Goal: Information Seeking & Learning: Learn about a topic

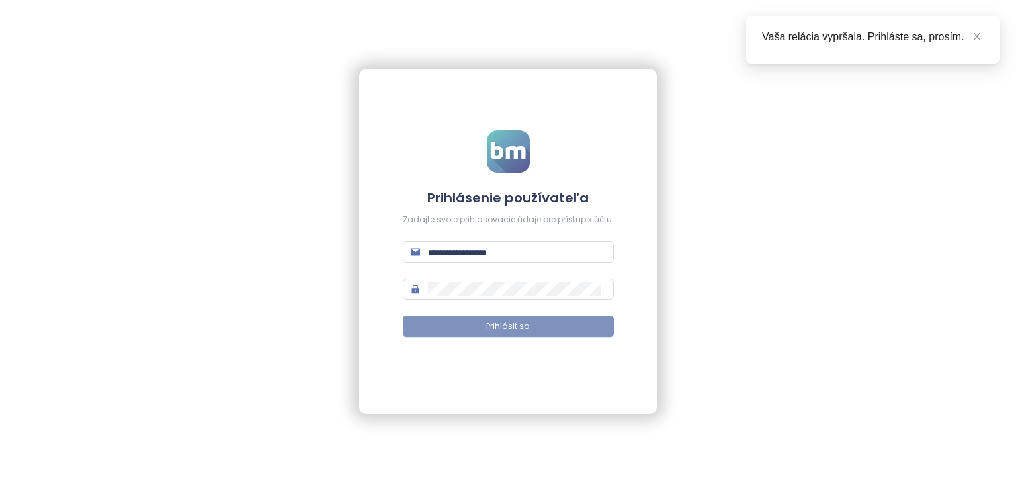
type input "**********"
click at [524, 329] on span "Prihlásiť sa" at bounding box center [508, 326] width 44 height 13
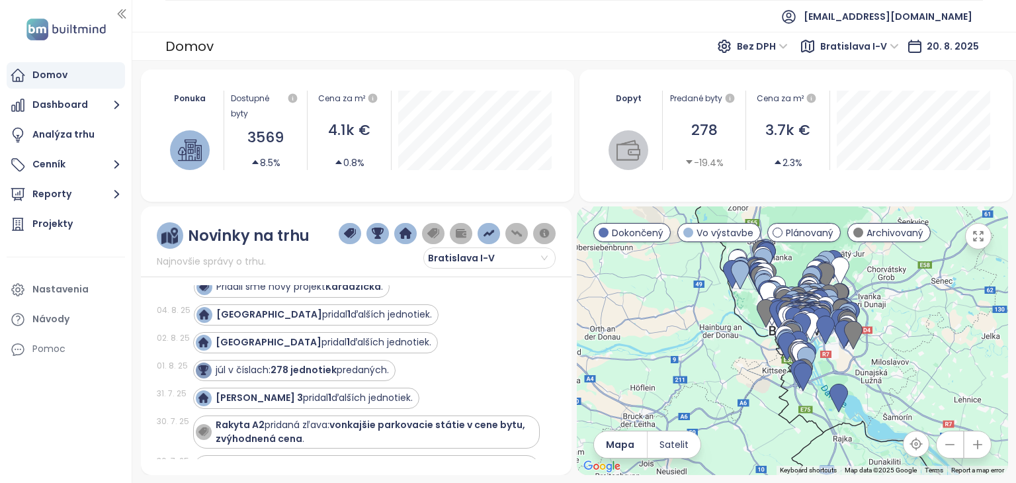
scroll to position [331, 0]
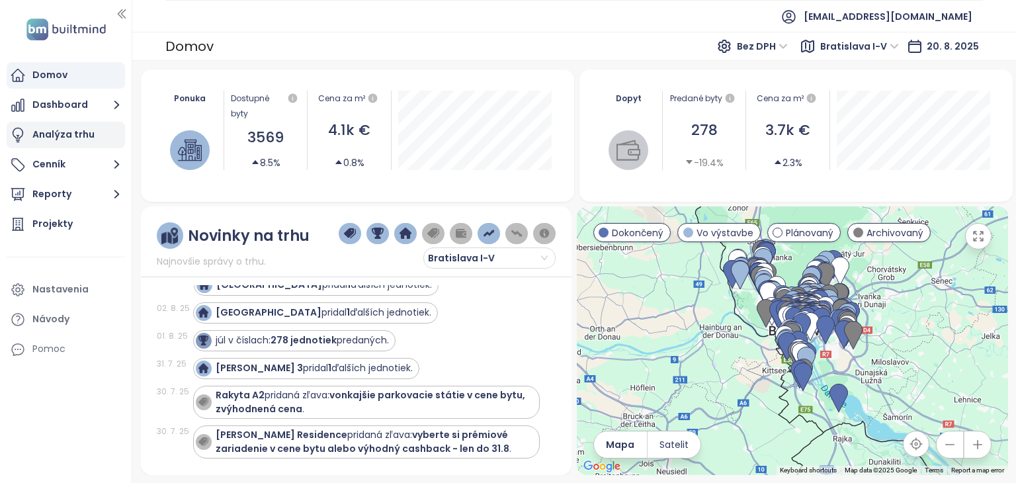
click at [75, 130] on div "Analýza trhu" at bounding box center [63, 134] width 62 height 17
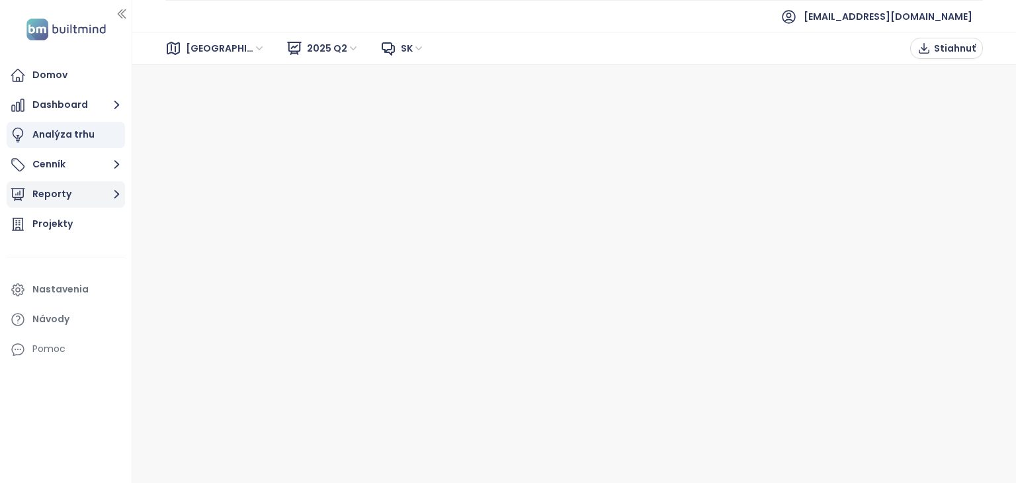
click at [71, 196] on button "Reporty" at bounding box center [66, 194] width 118 height 26
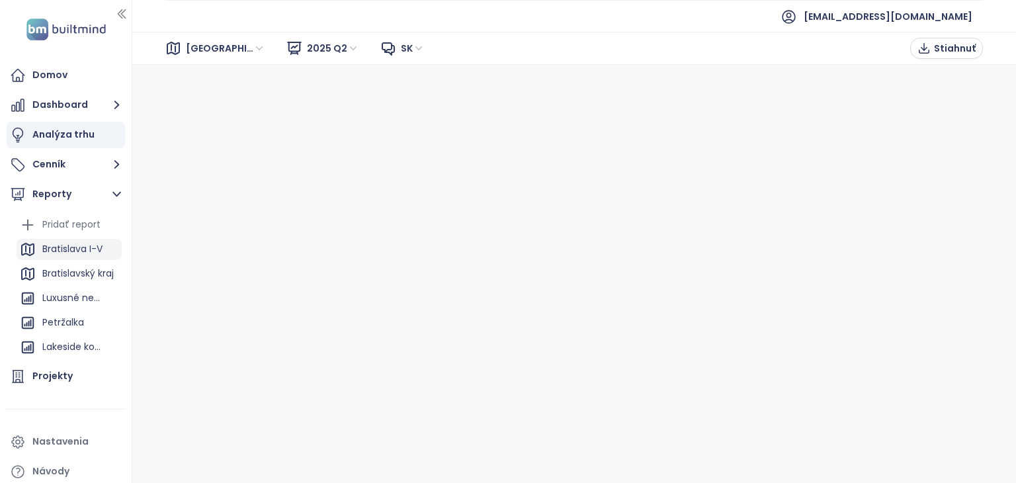
click at [69, 245] on div "Bratislava I-V" at bounding box center [72, 249] width 60 height 17
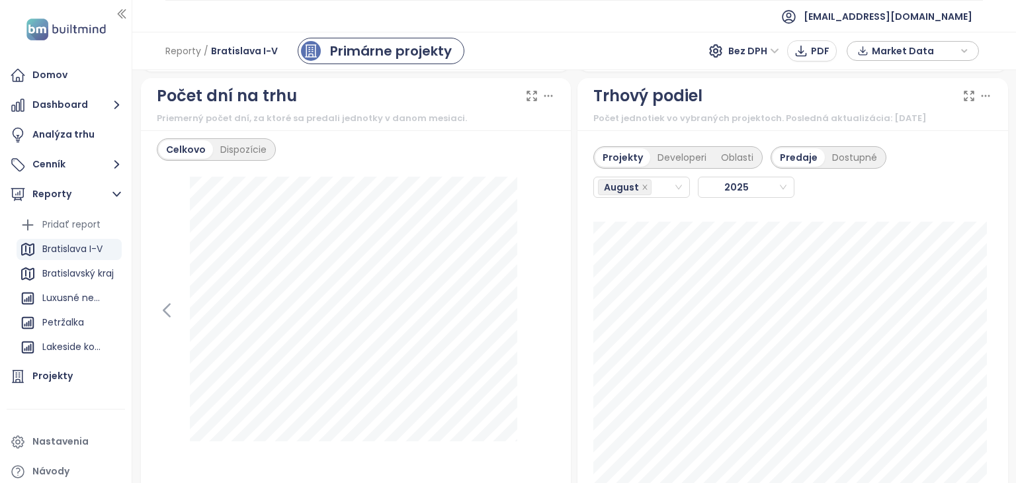
scroll to position [1653, 0]
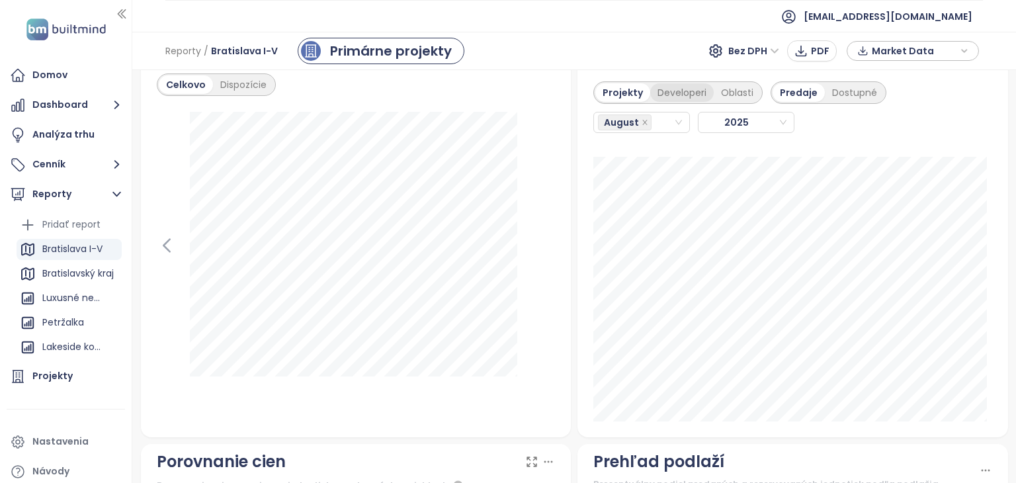
click at [661, 87] on div "Developeri" at bounding box center [681, 92] width 63 height 19
click at [642, 122] on icon "close" at bounding box center [644, 122] width 5 height 5
click at [642, 120] on icon "close" at bounding box center [644, 122] width 5 height 5
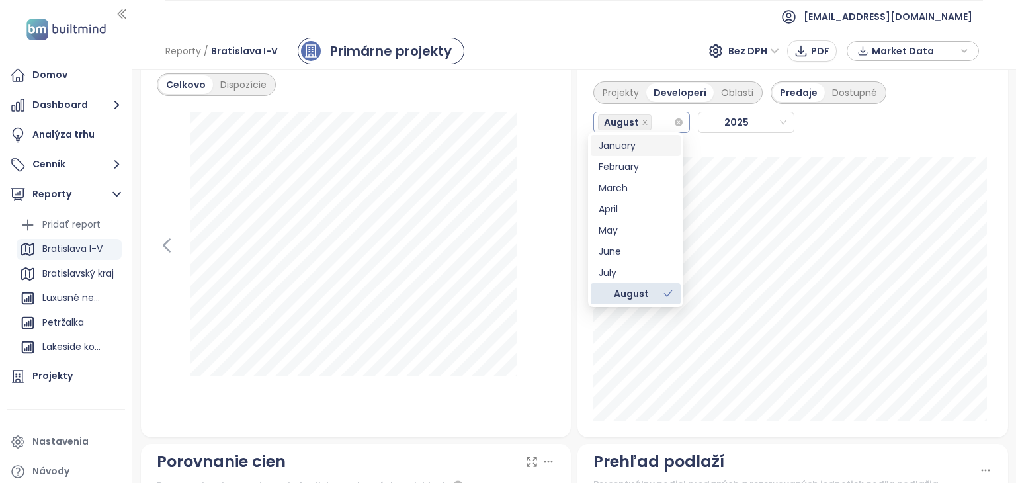
click at [666, 124] on div "August" at bounding box center [635, 122] width 75 height 19
click at [626, 266] on div "July" at bounding box center [635, 272] width 74 height 15
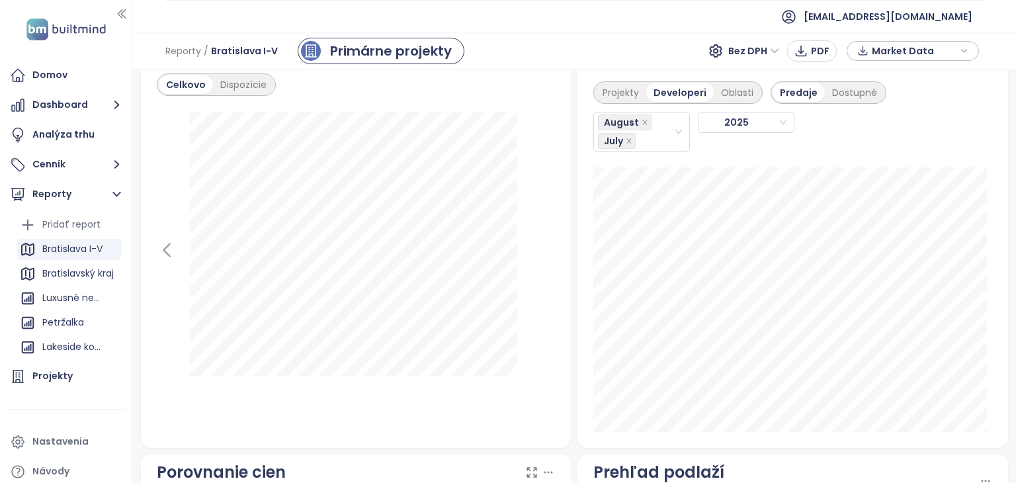
click at [945, 143] on div "Projekty Developeri Oblasti Predaje Dostupné August [DATE]" at bounding box center [792, 112] width 399 height 78
click at [641, 119] on icon "close" at bounding box center [644, 122] width 7 height 7
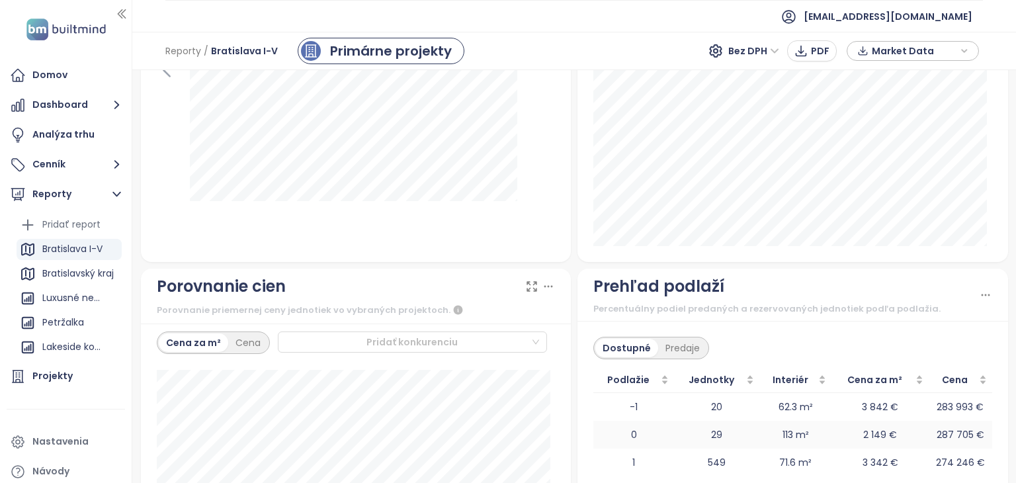
scroll to position [1587, 0]
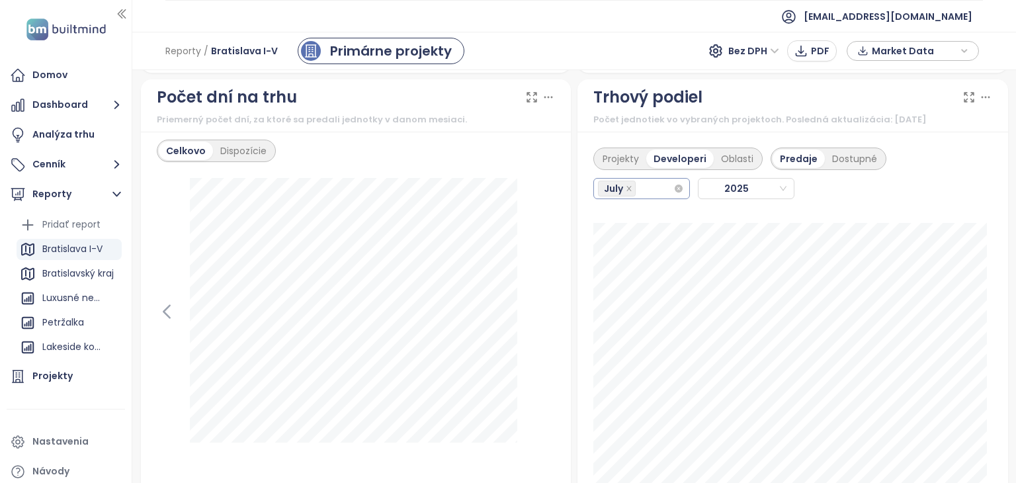
click at [651, 191] on div "July" at bounding box center [635, 188] width 75 height 19
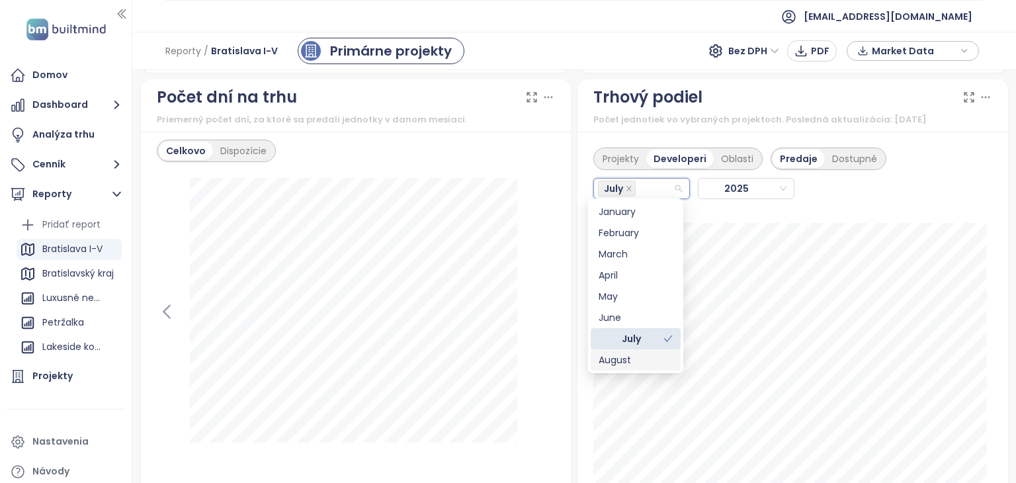
click at [632, 356] on div "August" at bounding box center [635, 359] width 74 height 15
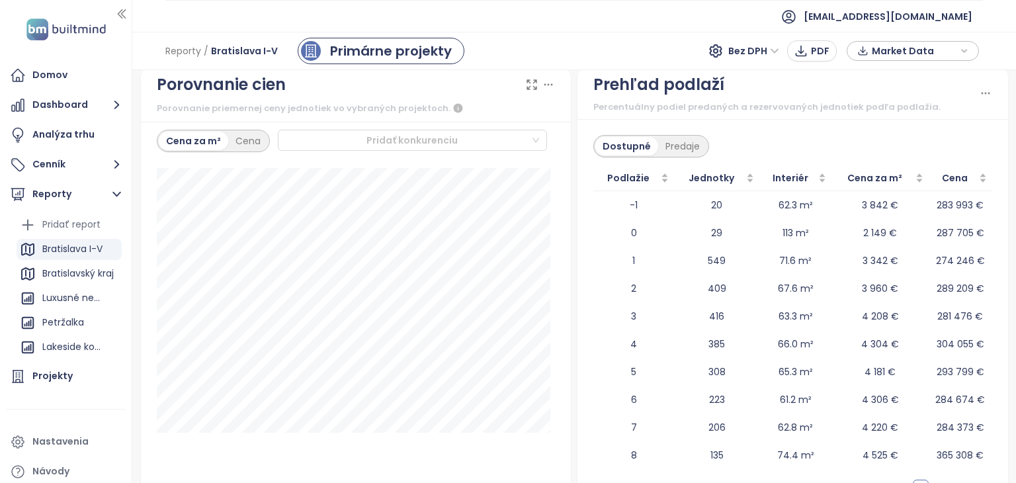
scroll to position [1984, 0]
